Goal: Task Accomplishment & Management: Use online tool/utility

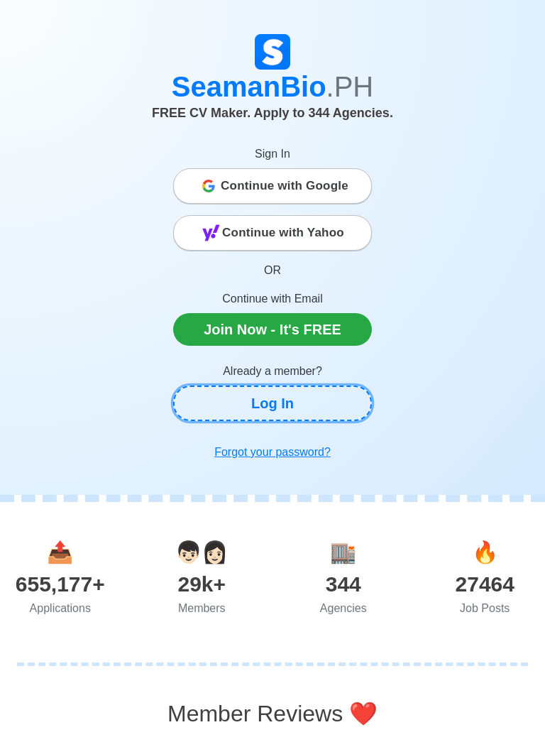
click at [308, 407] on link "Log In" at bounding box center [272, 402] width 199 height 35
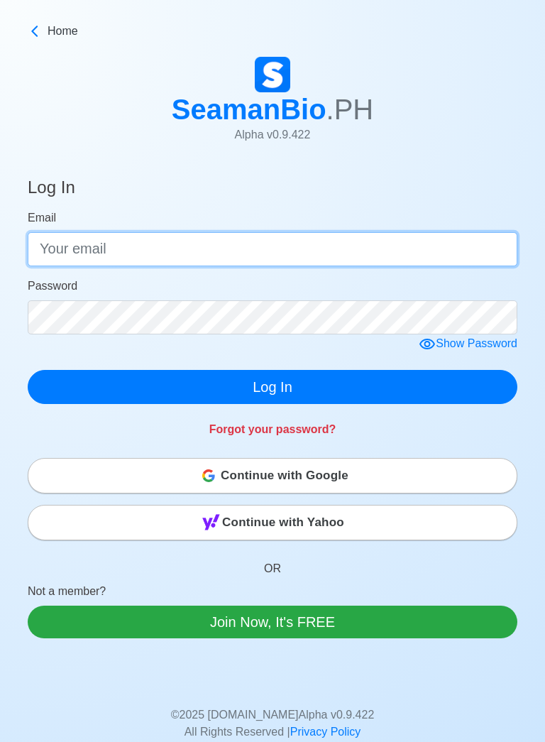
click at [412, 254] on input "Email" at bounding box center [273, 249] width 490 height 34
type input "[EMAIL_ADDRESS][DOMAIN_NAME]"
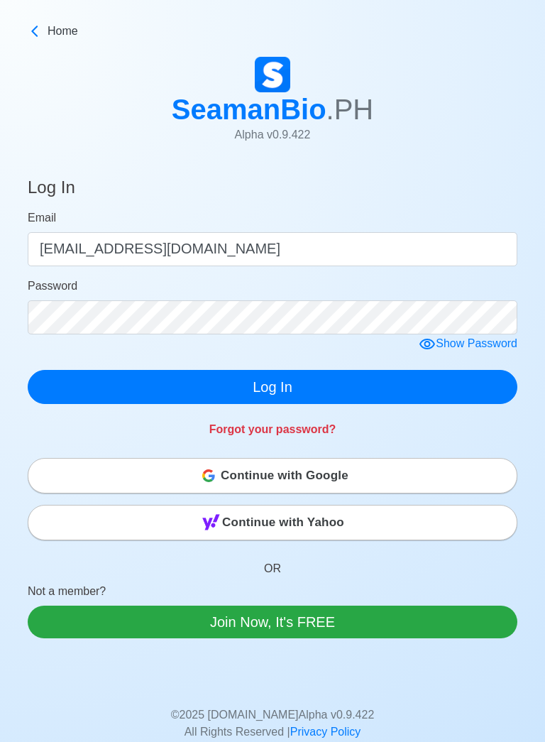
click at [491, 346] on div "Show Password" at bounding box center [468, 344] width 99 height 18
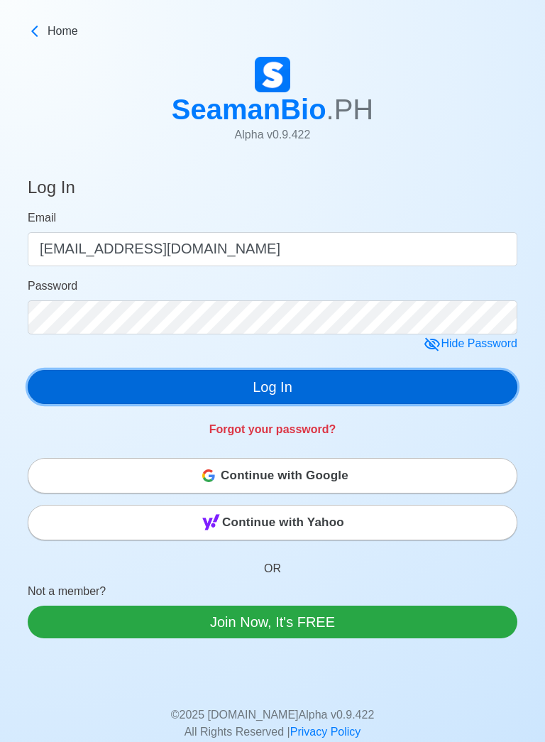
click at [449, 383] on button "Log In" at bounding box center [273, 387] width 490 height 34
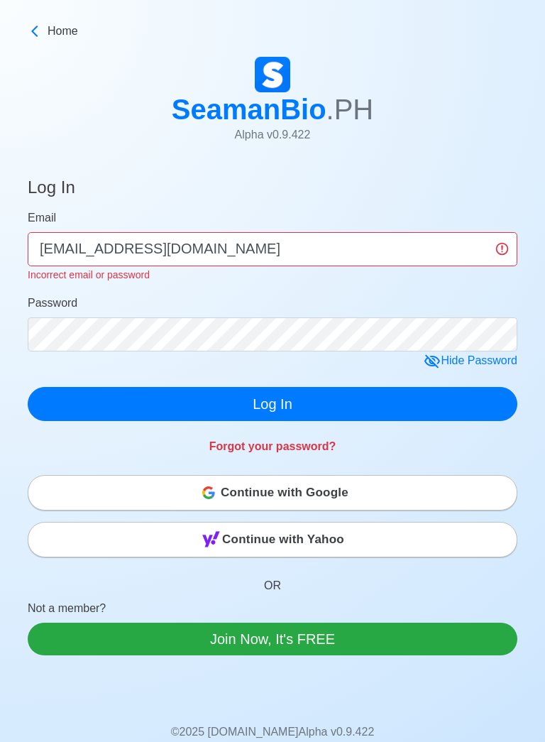
click at [438, 496] on div "Continue with Google" at bounding box center [272, 492] width 488 height 28
click at [424, 494] on div "Continue with Google" at bounding box center [272, 492] width 488 height 28
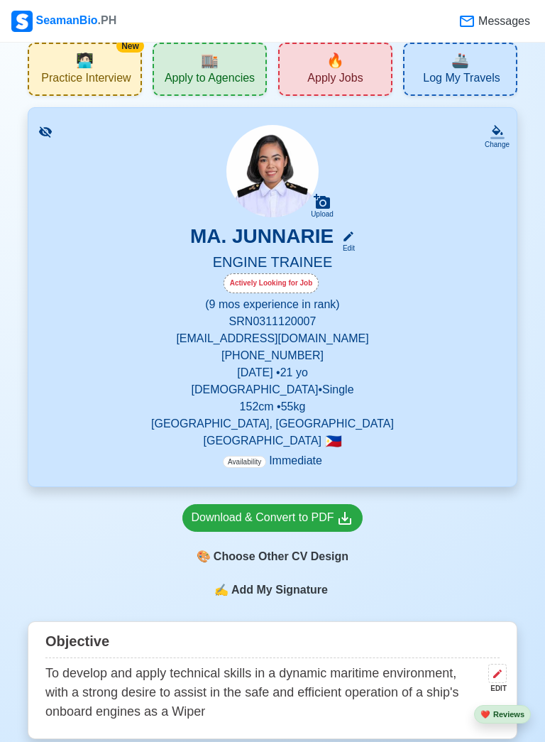
scroll to position [35, 0]
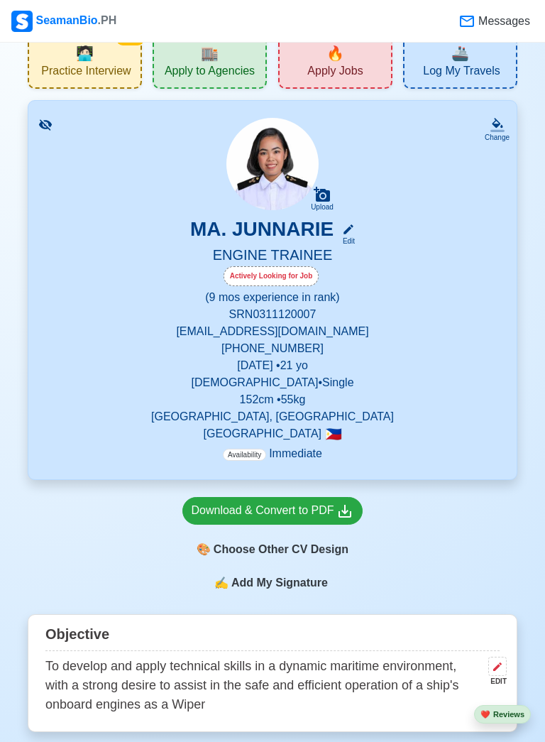
click at [309, 580] on span "Add My Signature" at bounding box center [280, 582] width 102 height 17
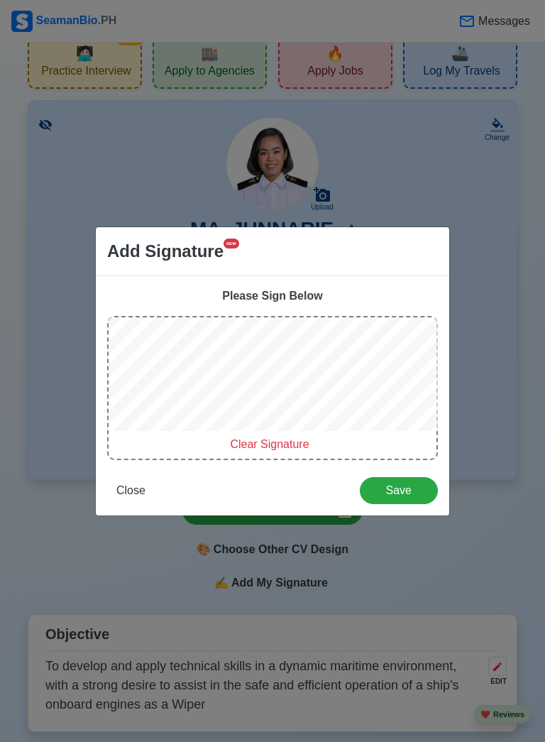
click at [270, 450] on span "Clear Signature" at bounding box center [269, 444] width 79 height 12
click at [286, 450] on span "Clear Signature" at bounding box center [269, 444] width 79 height 12
click at [270, 450] on span "Clear Signature" at bounding box center [269, 444] width 79 height 12
click at [260, 450] on span "Clear Signature" at bounding box center [269, 444] width 79 height 12
click at [261, 450] on span "Clear Signature" at bounding box center [269, 444] width 79 height 12
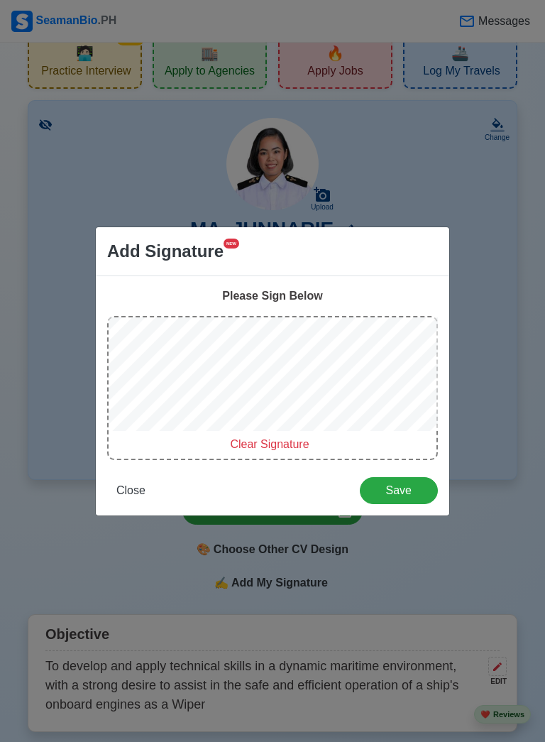
click at [244, 450] on span "Clear Signature" at bounding box center [269, 444] width 79 height 12
click at [276, 450] on span "Clear Signature" at bounding box center [269, 444] width 79 height 12
click at [255, 450] on span "Clear Signature" at bounding box center [269, 444] width 79 height 12
click at [251, 450] on span "Clear Signature" at bounding box center [269, 444] width 79 height 12
click at [270, 450] on span "Clear Signature" at bounding box center [269, 444] width 79 height 12
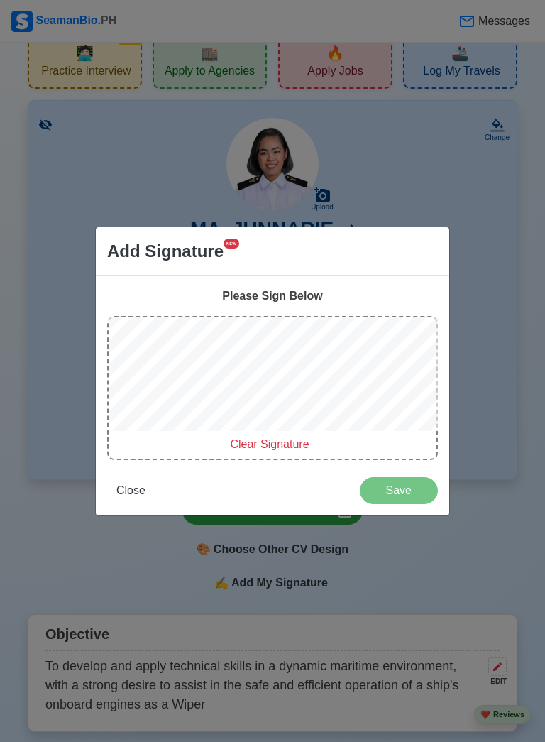
click at [532, 491] on div "Add Signature NEW Please Sign Below Clear Signature Close Save" at bounding box center [272, 371] width 545 height 742
click at [253, 450] on span "Clear Signature" at bounding box center [269, 444] width 79 height 12
click at [269, 450] on span "Clear Signature" at bounding box center [269, 444] width 79 height 12
click at [444, 403] on div "Please Sign Below Clear Signature Close Save" at bounding box center [273, 395] width 354 height 239
click at [242, 450] on span "Clear Signature" at bounding box center [269, 444] width 79 height 12
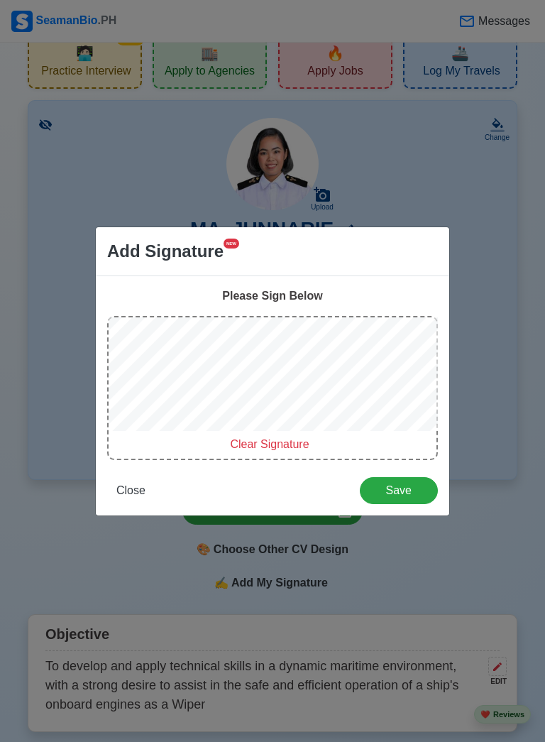
click at [247, 450] on span "Clear Signature" at bounding box center [269, 444] width 79 height 12
click at [469, 427] on div "Add Signature NEW Please Sign Below Clear Signature Close Save" at bounding box center [272, 371] width 545 height 742
click at [256, 450] on span "Clear Signature" at bounding box center [269, 444] width 79 height 12
click at [244, 450] on span "Clear Signature" at bounding box center [269, 444] width 79 height 12
click at [461, 418] on div "Add Signature NEW Please Sign Below Clear Signature Close Save" at bounding box center [272, 371] width 545 height 742
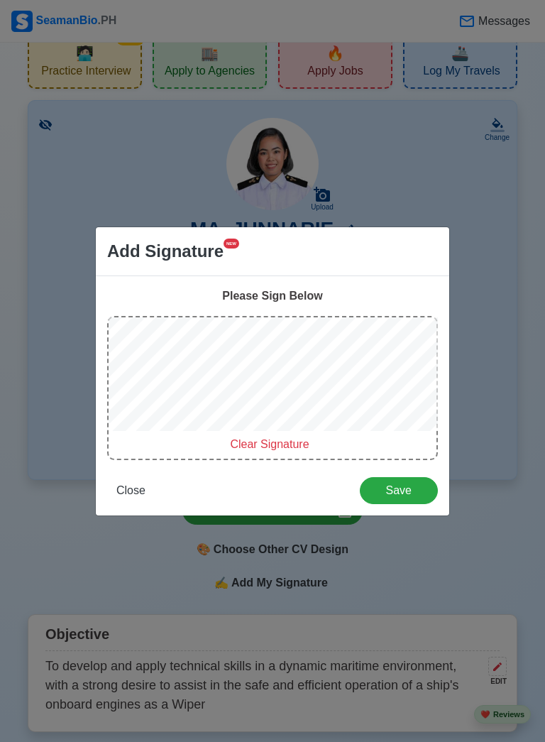
click at [253, 450] on span "Clear Signature" at bounding box center [269, 444] width 79 height 12
click at [258, 450] on span "Clear Signature" at bounding box center [269, 444] width 79 height 12
click at [256, 453] on div "Clear Signature" at bounding box center [270, 444] width 322 height 17
click at [269, 450] on span "Clear Signature" at bounding box center [269, 444] width 79 height 12
click at [258, 450] on span "Clear Signature" at bounding box center [269, 444] width 79 height 12
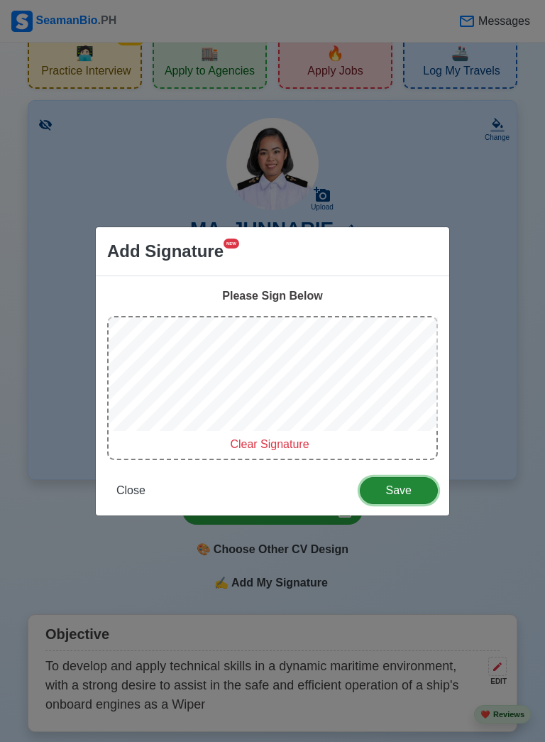
click at [395, 496] on span "Save" at bounding box center [399, 490] width 60 height 12
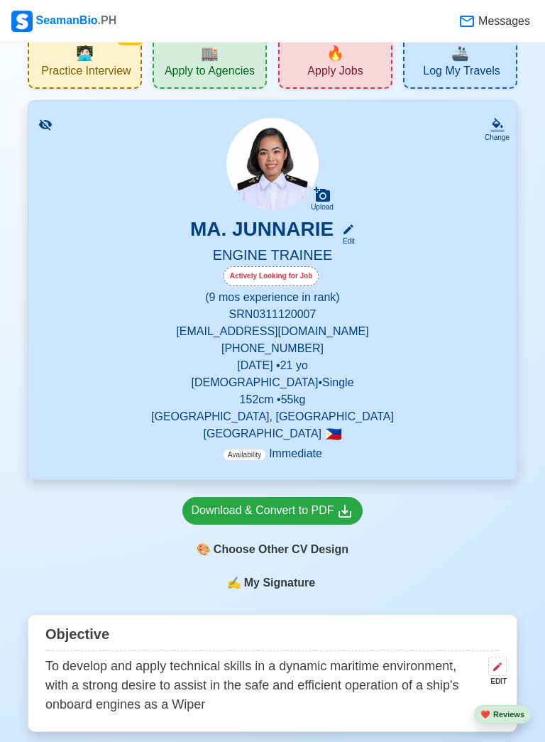
click at [226, 547] on div "🎨 Choose Other CV Design" at bounding box center [272, 549] width 181 height 27
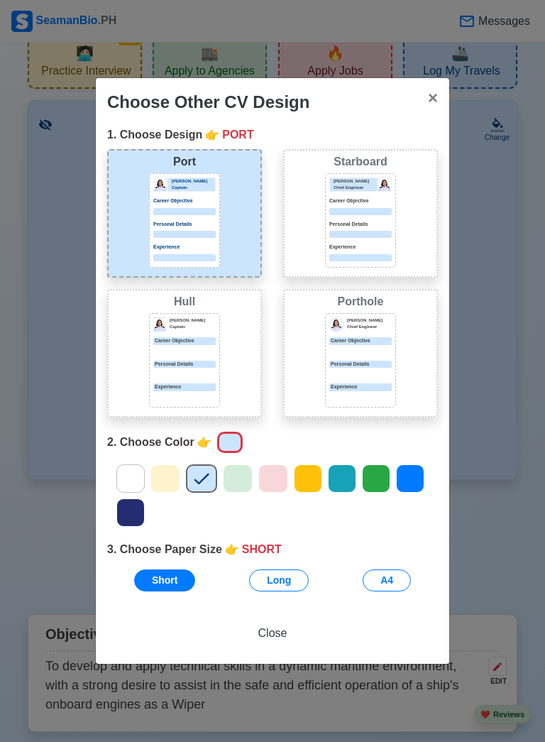
click at [363, 251] on p "Experience" at bounding box center [360, 248] width 62 height 8
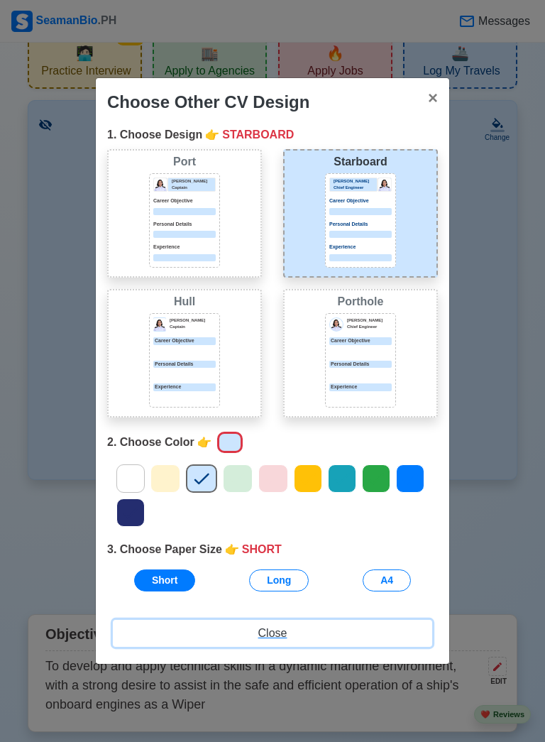
click at [273, 639] on span "Close" at bounding box center [272, 633] width 29 height 12
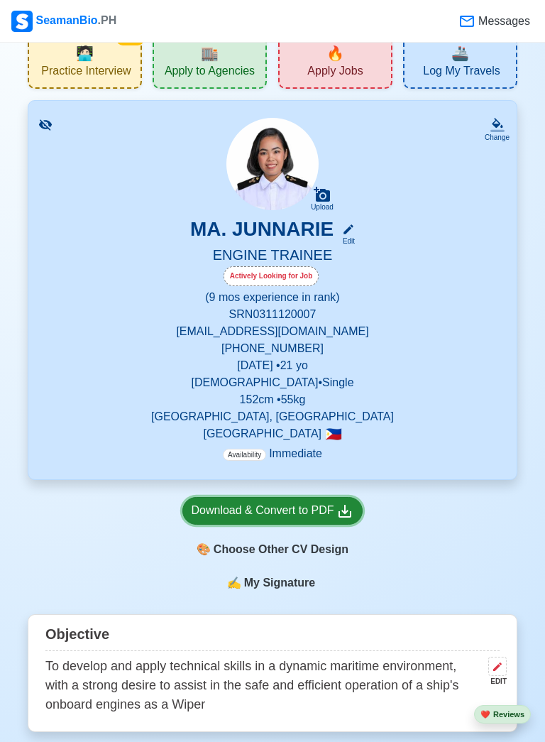
click at [299, 510] on div "Download & Convert to PDF" at bounding box center [273, 511] width 163 height 18
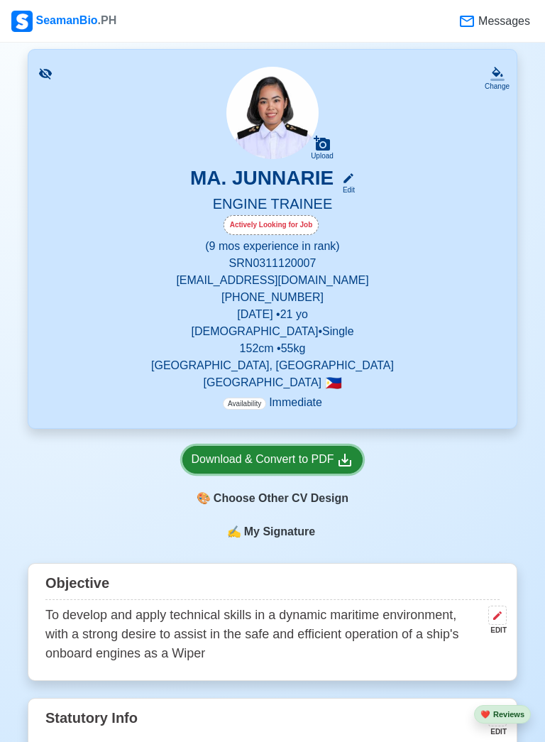
scroll to position [104, 0]
